Goal: Book appointment/travel/reservation

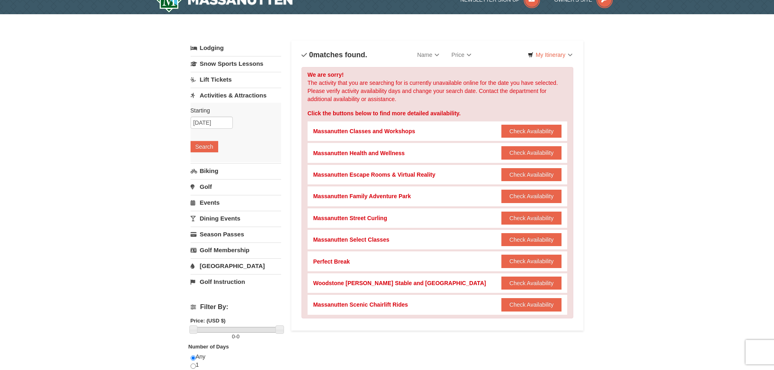
scroll to position [15, 0]
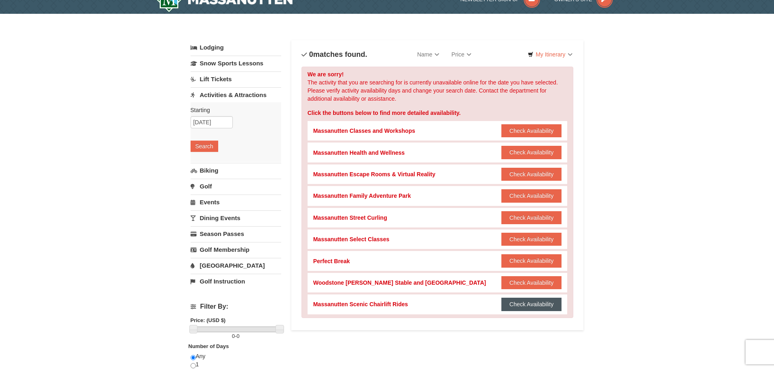
click at [521, 310] on button "Check Availability" at bounding box center [531, 304] width 61 height 13
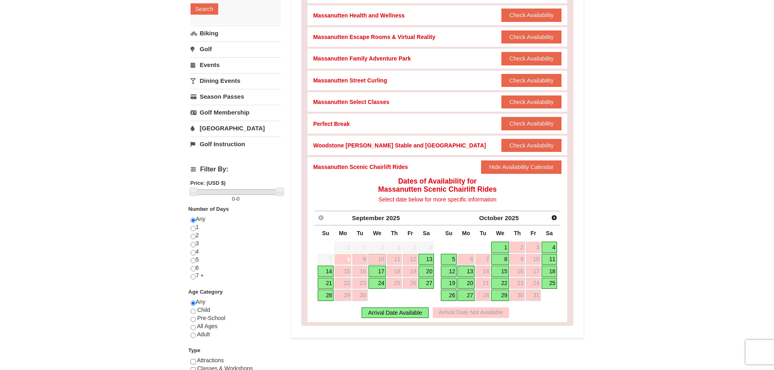
scroll to position [152, 0]
click at [411, 311] on div "Arrival Date Available" at bounding box center [394, 312] width 67 height 11
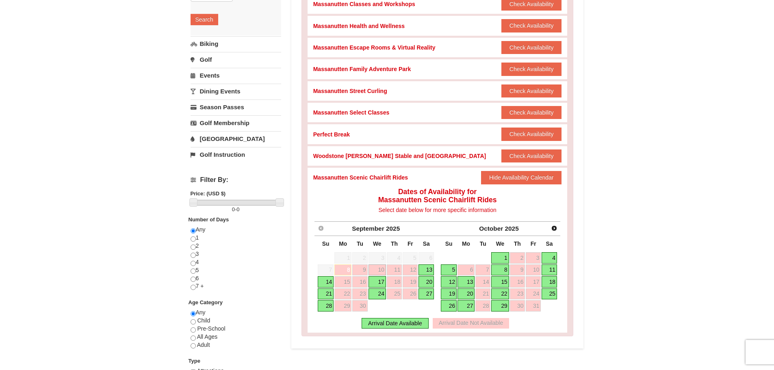
scroll to position [142, 0]
click at [548, 255] on link "4" at bounding box center [548, 257] width 15 height 11
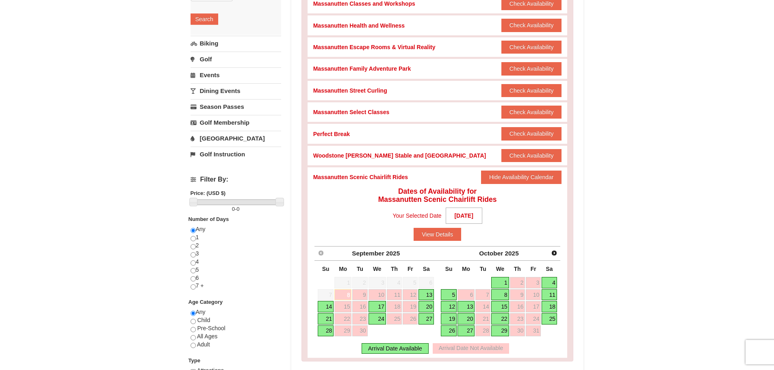
scroll to position [142, 0]
click at [448, 236] on button "View Details" at bounding box center [437, 233] width 48 height 13
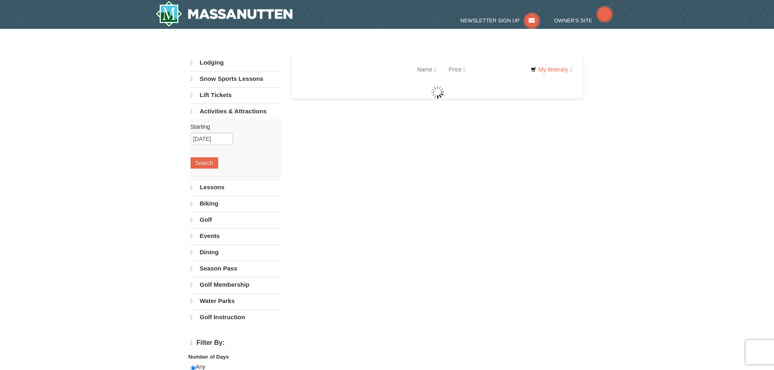
select select "9"
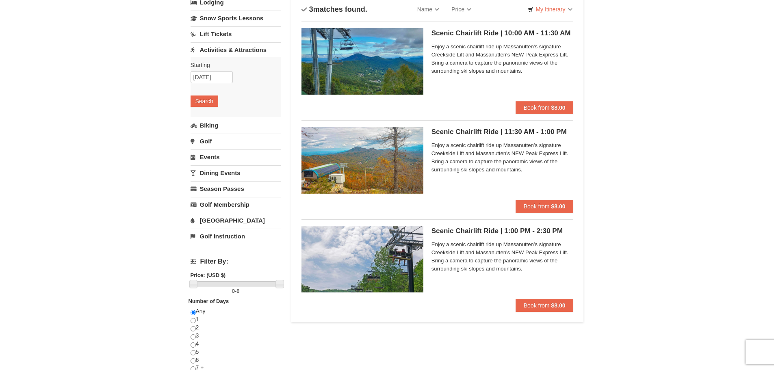
scroll to position [61, 0]
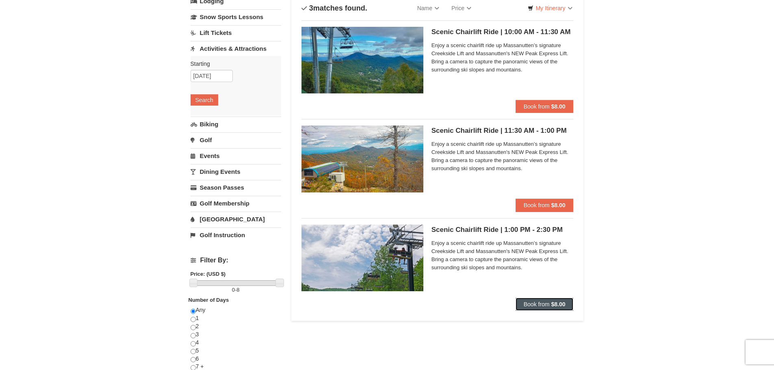
click at [561, 301] on strong "$8.00" at bounding box center [558, 304] width 14 height 6
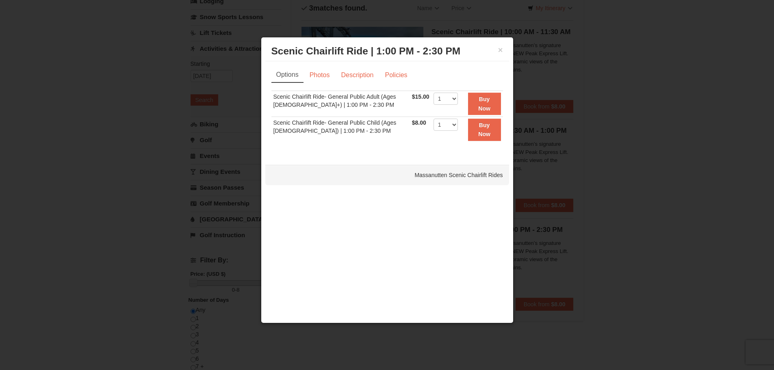
click at [565, 150] on div at bounding box center [387, 185] width 774 height 370
